Goal: Task Accomplishment & Management: Manage account settings

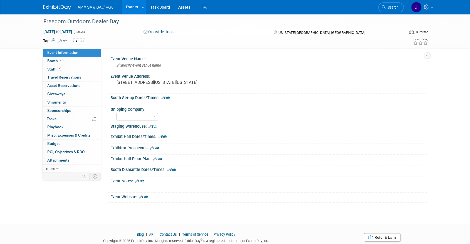
click at [65, 6] on img at bounding box center [57, 8] width 28 height 6
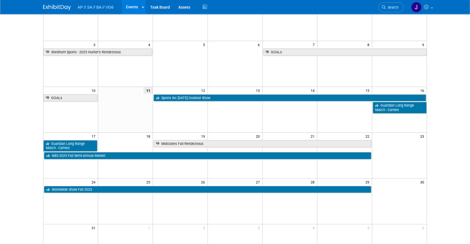
scroll to position [68, 0]
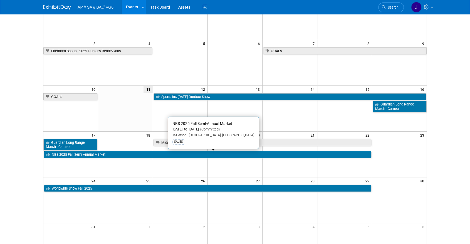
click at [215, 155] on link "NBS 2025 Fall Semi-Annual Market" at bounding box center [207, 154] width 327 height 7
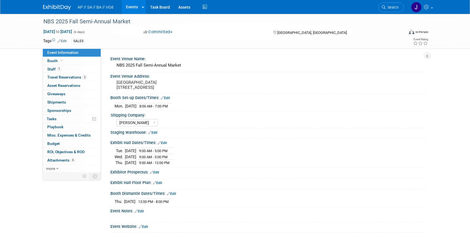
select select "[PERSON_NAME]"
click at [75, 77] on span "Travel Reservations 3" at bounding box center [66, 77] width 39 height 4
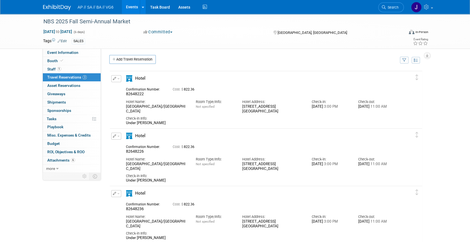
scroll to position [1, 0]
click at [113, 79] on icon "button" at bounding box center [115, 78] width 4 height 3
click at [132, 89] on button "Edit Reservation" at bounding box center [135, 89] width 47 height 8
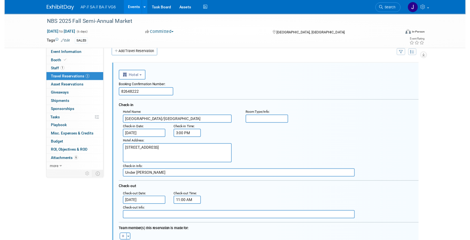
scroll to position [0, 0]
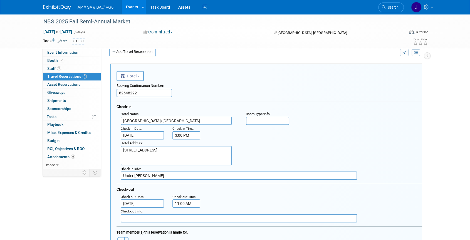
click at [133, 133] on input "Aug 17, 2025" at bounding box center [142, 135] width 43 height 8
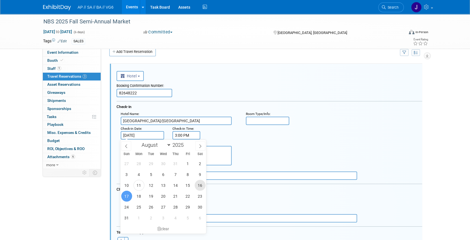
click at [196, 186] on span "16" at bounding box center [200, 185] width 11 height 11
type input "Aug 16, 2025"
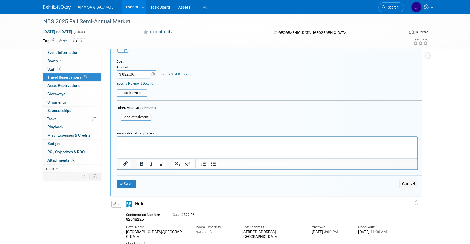
scroll to position [200, 0]
click at [127, 180] on button "Save" at bounding box center [126, 184] width 19 height 8
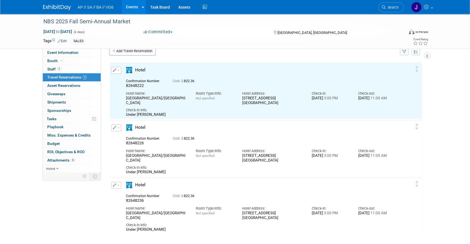
scroll to position [9, 0]
click at [113, 125] on button "button" at bounding box center [116, 128] width 10 height 7
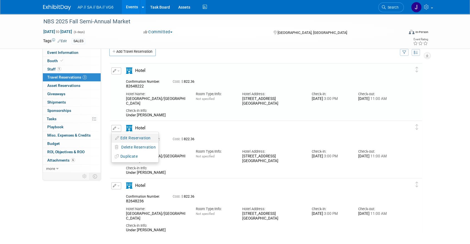
click at [136, 139] on button "Edit Reservation" at bounding box center [135, 138] width 47 height 8
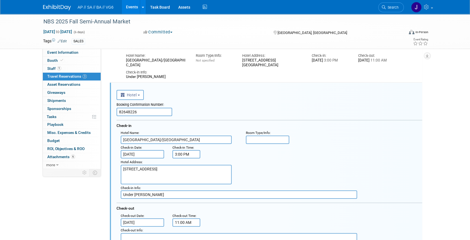
scroll to position [67, 0]
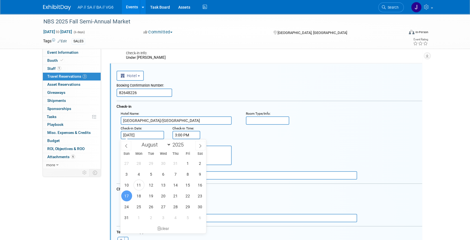
click at [131, 136] on input "Aug 17, 2025" at bounding box center [142, 135] width 43 height 8
click at [196, 185] on span "16" at bounding box center [200, 184] width 11 height 11
type input "Aug 16, 2025"
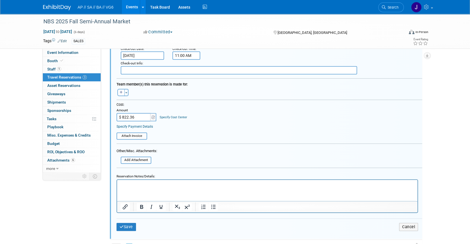
scroll to position [240, 0]
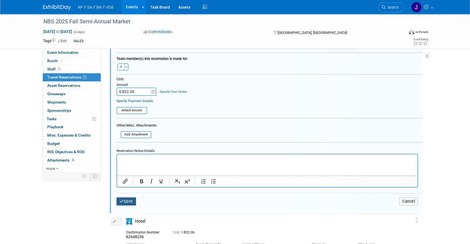
click at [128, 198] on button "Save" at bounding box center [126, 202] width 19 height 8
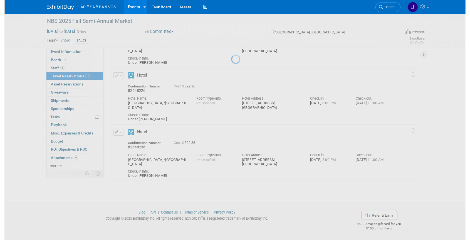
scroll to position [60, 0]
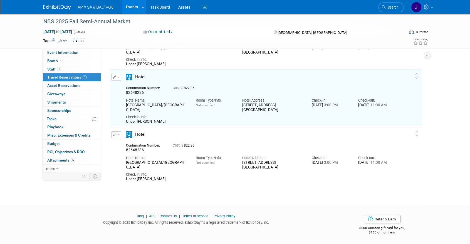
click at [116, 136] on button "button" at bounding box center [116, 135] width 10 height 7
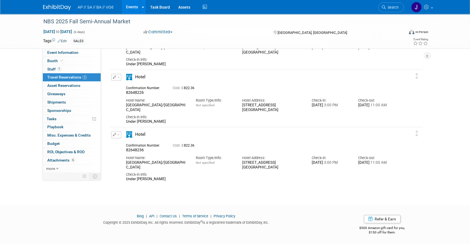
click at [116, 136] on button "button" at bounding box center [116, 135] width 10 height 7
click at [136, 146] on button "Edit Reservation" at bounding box center [135, 145] width 47 height 8
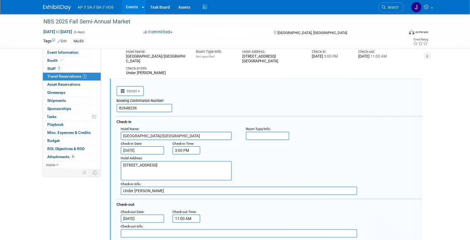
scroll to position [124, 0]
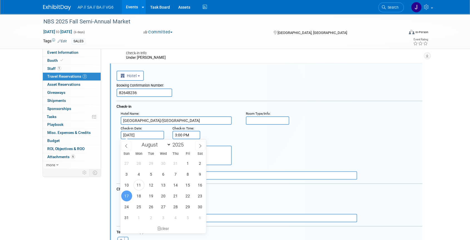
click at [127, 137] on input "Aug 17, 2025" at bounding box center [142, 135] width 43 height 8
click at [203, 184] on span "16" at bounding box center [200, 184] width 11 height 11
type input "Aug 16, 2025"
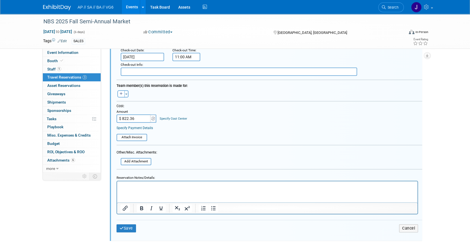
scroll to position [271, 0]
click at [128, 225] on button "Save" at bounding box center [126, 228] width 19 height 8
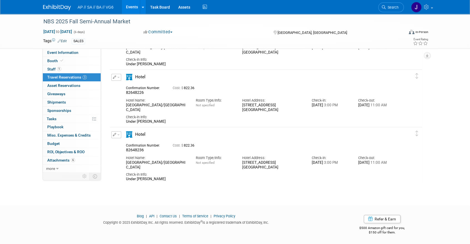
scroll to position [0, 0]
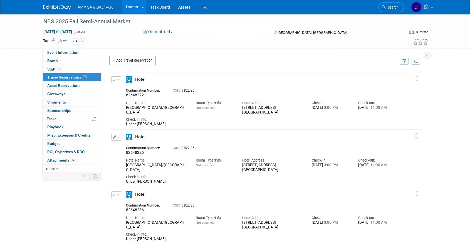
click at [113, 80] on icon "button" at bounding box center [115, 79] width 4 height 3
click at [142, 88] on button "Edit Reservation" at bounding box center [135, 90] width 47 height 8
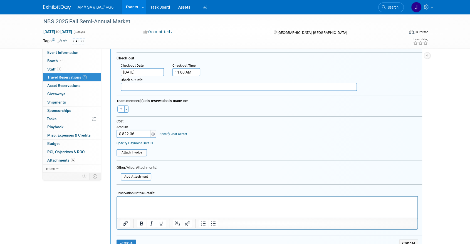
scroll to position [140, 0]
click at [140, 135] on input "$ 822.36" at bounding box center [134, 134] width 35 height 8
type input "$ 1,103.06"
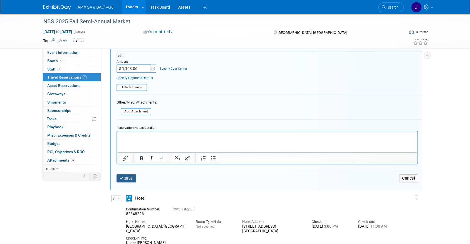
click at [131, 179] on button "Save" at bounding box center [126, 179] width 19 height 8
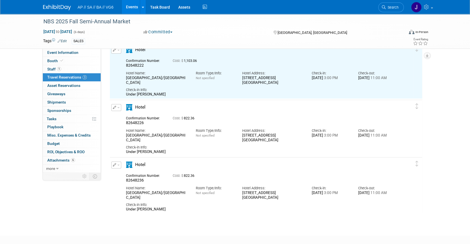
scroll to position [9, 0]
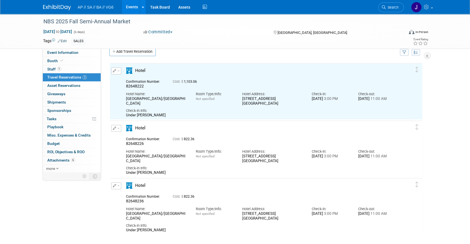
click at [116, 129] on button "button" at bounding box center [116, 128] width 10 height 7
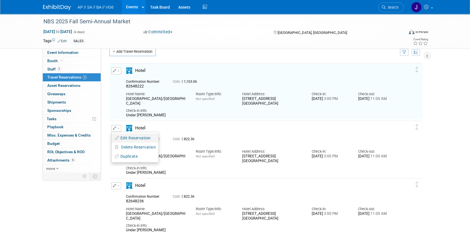
click at [137, 139] on button "Edit Reservation" at bounding box center [135, 138] width 47 height 8
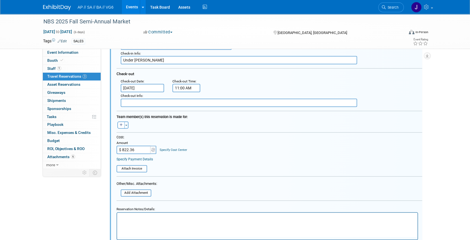
scroll to position [183, 0]
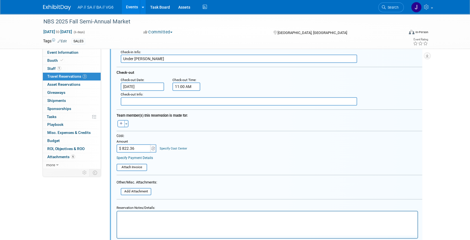
click at [135, 149] on input "$ 822.36" at bounding box center [134, 148] width 35 height 8
type input "$ 1,103.06"
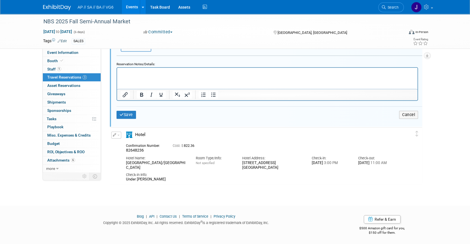
scroll to position [327, 0]
click at [130, 115] on button "Save" at bounding box center [126, 114] width 19 height 8
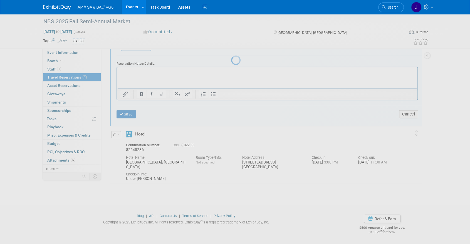
scroll to position [60, 0]
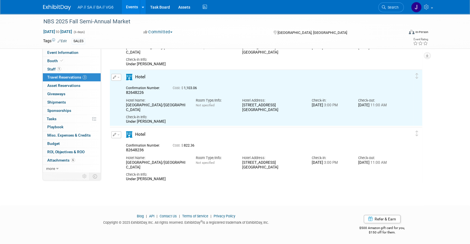
click at [115, 135] on icon "button" at bounding box center [115, 134] width 4 height 3
click at [134, 144] on button "Edit Reservation" at bounding box center [135, 145] width 47 height 8
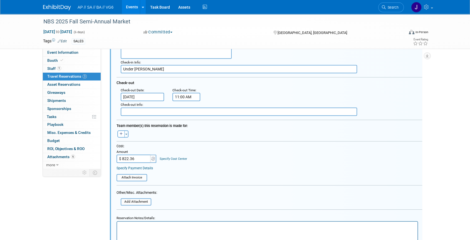
scroll to position [231, 0]
click at [139, 155] on input "$ 822.36" at bounding box center [134, 158] width 35 height 8
type input "$ 1,103.06"
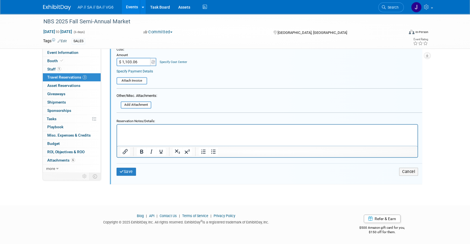
scroll to position [327, 0]
click at [127, 170] on button "Save" at bounding box center [126, 172] width 19 height 8
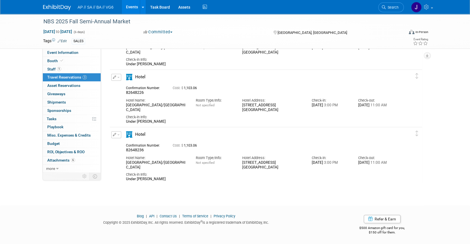
scroll to position [0, 0]
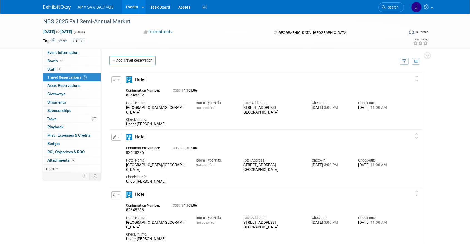
click at [63, 8] on img at bounding box center [57, 8] width 28 height 6
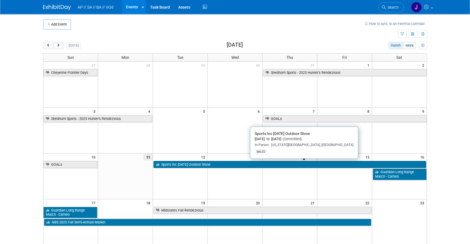
click at [202, 168] on link "Sports Inc [DATE] Outdoor Show" at bounding box center [290, 164] width 273 height 7
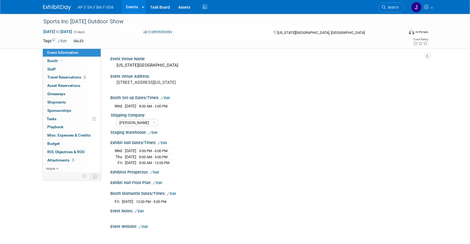
select select "[PERSON_NAME]"
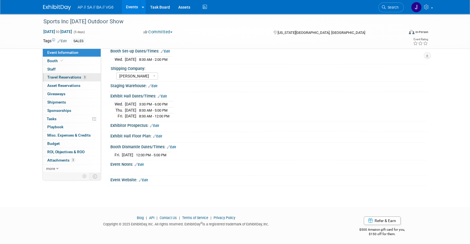
click at [86, 79] on span "Travel Reservations 3" at bounding box center [66, 77] width 39 height 4
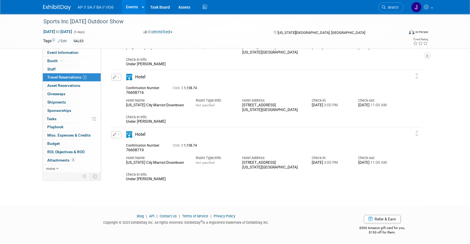
scroll to position [0, 0]
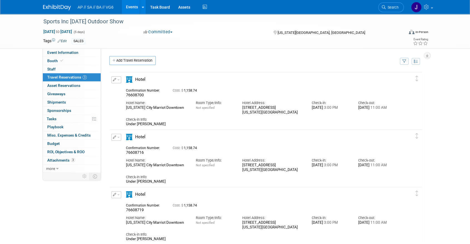
click at [113, 82] on button "button" at bounding box center [116, 79] width 10 height 7
click at [135, 91] on button "Edit Reservation" at bounding box center [135, 90] width 47 height 8
select select "5fd8a519-baa9-4357-ae7e-d2f728b6f724"
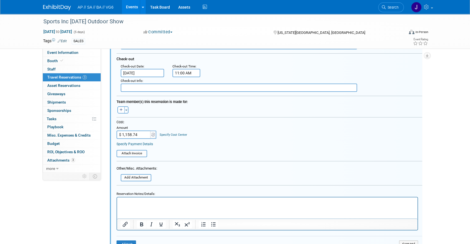
scroll to position [132, 0]
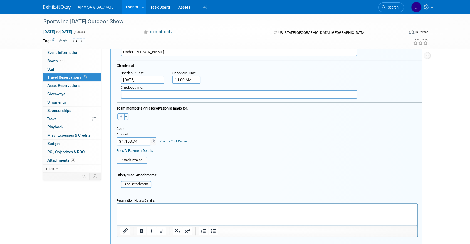
click at [121, 115] on icon "button" at bounding box center [121, 116] width 3 height 3
select select
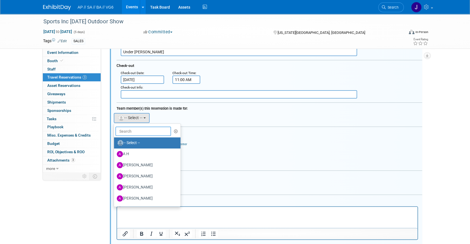
click at [139, 130] on input "text" at bounding box center [143, 131] width 56 height 9
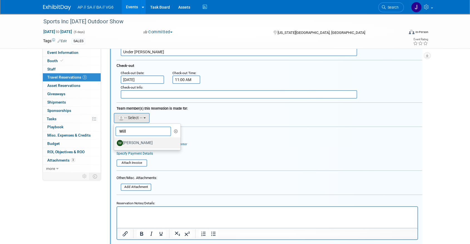
type input "Will"
click at [129, 141] on label "William Lucero" at bounding box center [146, 143] width 58 height 9
click at [115, 141] on input "William Lucero" at bounding box center [113, 143] width 4 height 4
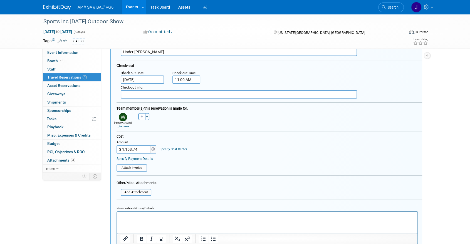
scroll to position [266, 0]
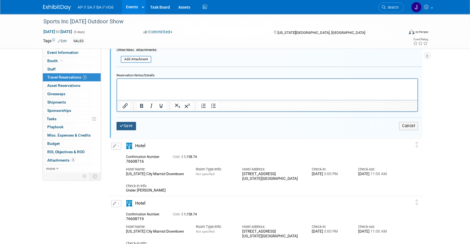
click at [127, 126] on button "Save" at bounding box center [126, 126] width 19 height 8
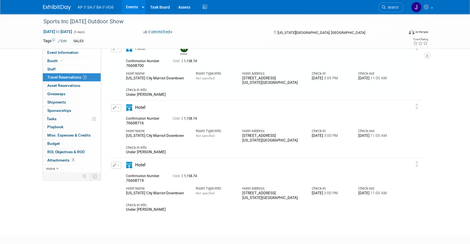
scroll to position [9, 0]
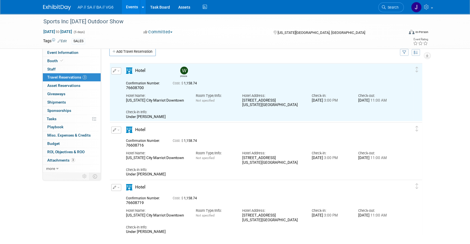
click at [115, 128] on button "button" at bounding box center [116, 130] width 10 height 7
click at [141, 138] on button "Edit Reservation" at bounding box center [135, 140] width 47 height 8
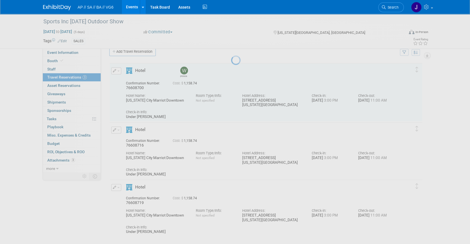
select select "5fd8a519-baa9-4357-ae7e-d2f728b6f724"
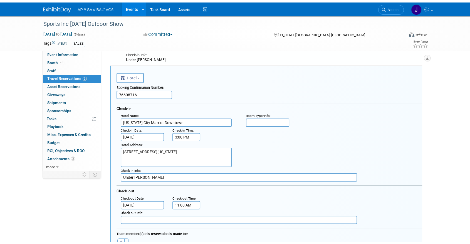
scroll to position [201, 0]
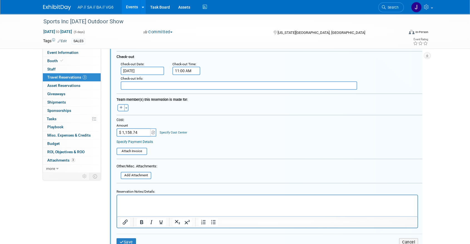
click at [121, 109] on button "button" at bounding box center [120, 107] width 7 height 7
select select
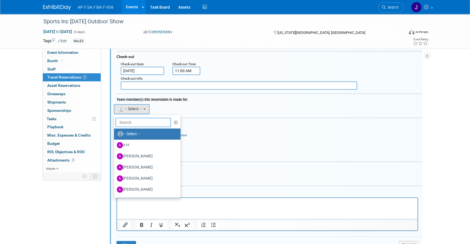
click at [139, 123] on input "text" at bounding box center [143, 122] width 56 height 9
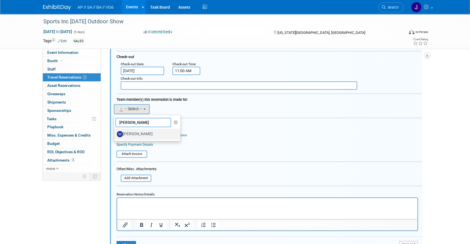
type input "Mike"
click at [132, 130] on label "Mike Gilmore" at bounding box center [146, 134] width 58 height 9
click at [115, 132] on input "Mike Gilmore" at bounding box center [113, 134] width 4 height 4
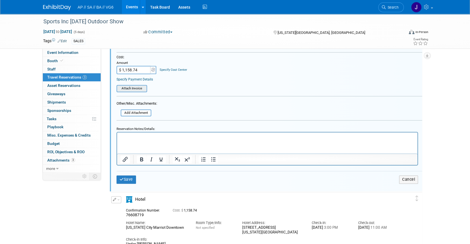
scroll to position [275, 0]
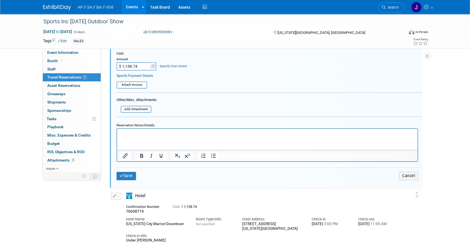
click at [126, 170] on div "Save Cancel" at bounding box center [270, 176] width 306 height 17
click at [125, 174] on button "Save" at bounding box center [126, 176] width 19 height 8
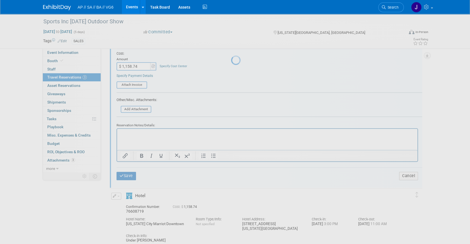
scroll to position [64, 0]
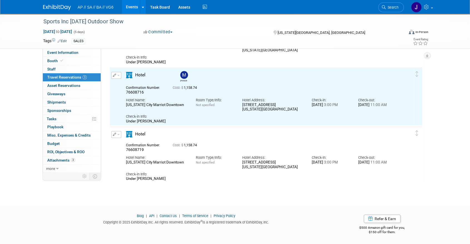
click at [113, 135] on icon "button" at bounding box center [115, 134] width 4 height 3
click at [127, 143] on button "Edit Reservation" at bounding box center [135, 144] width 47 height 8
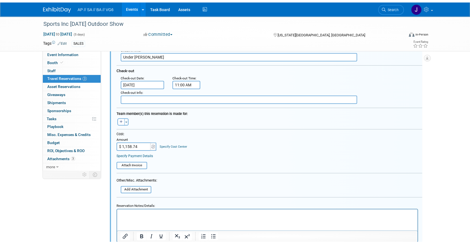
scroll to position [250, 0]
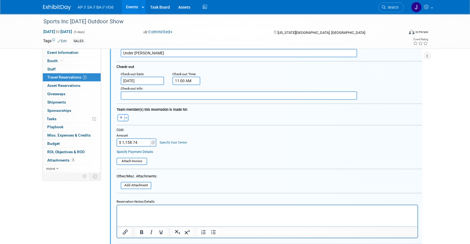
click at [122, 117] on icon "button" at bounding box center [121, 117] width 3 height 3
select select
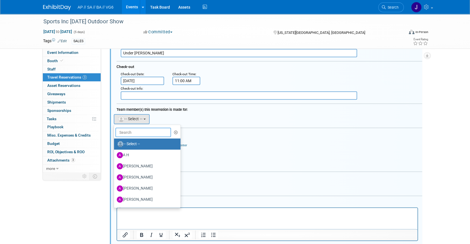
click at [133, 128] on input "text" at bounding box center [143, 132] width 56 height 9
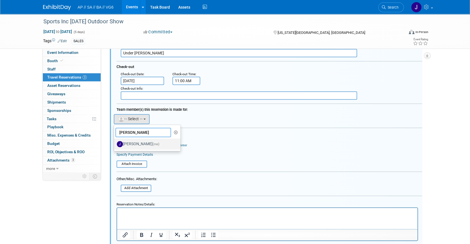
type input "Jake"
click at [129, 142] on label "Jake Keehr (me)" at bounding box center [146, 144] width 58 height 9
click at [115, 142] on input "Jake Keehr (me)" at bounding box center [113, 144] width 4 height 4
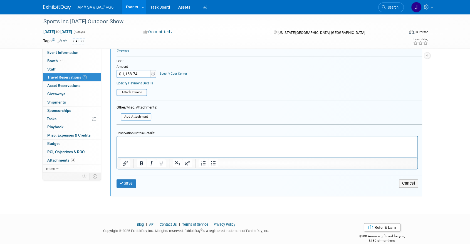
scroll to position [338, 0]
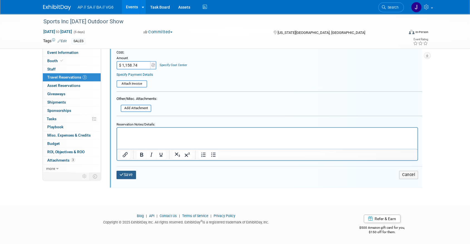
click at [123, 171] on button "Save" at bounding box center [126, 175] width 19 height 8
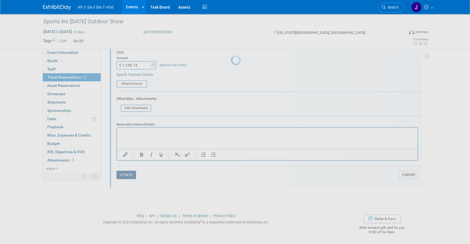
scroll to position [65, 0]
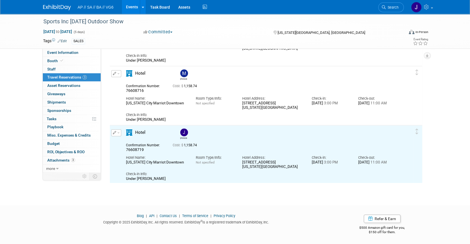
click at [57, 5] on img at bounding box center [57, 8] width 28 height 6
